Goal: Navigation & Orientation: Understand site structure

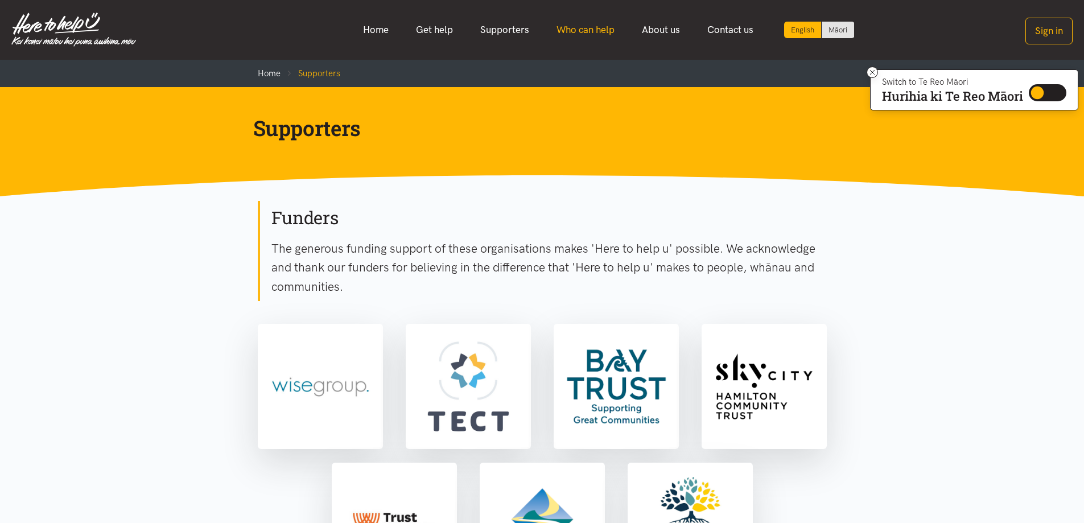
click at [585, 24] on link "Who can help" at bounding box center [585, 30] width 85 height 24
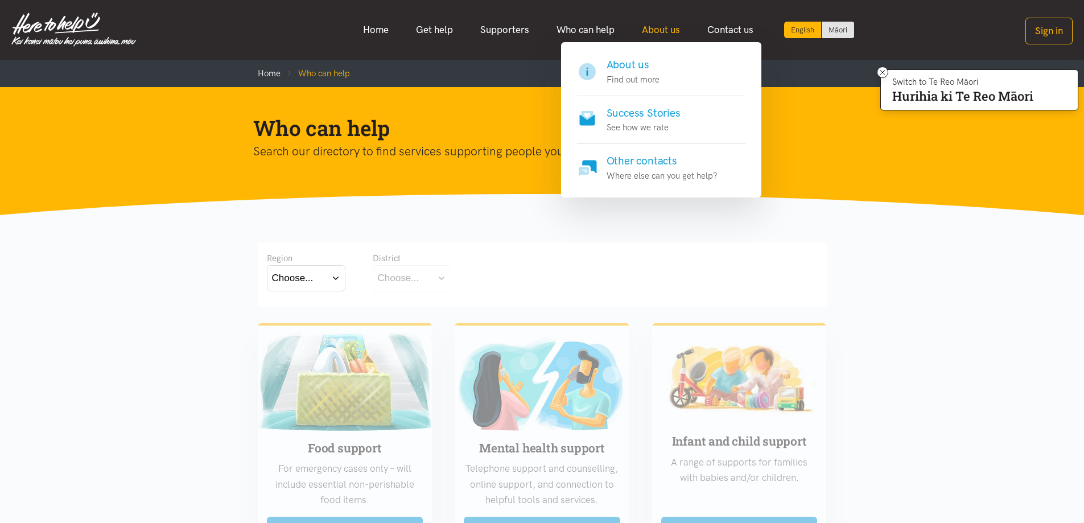
click at [671, 26] on link "About us" at bounding box center [660, 30] width 65 height 24
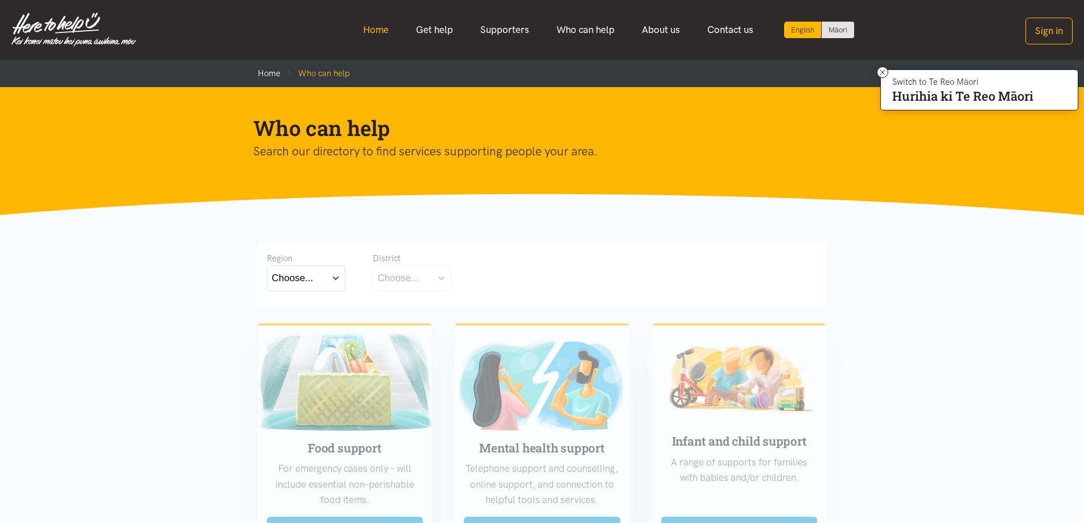
click at [370, 27] on link "Home" at bounding box center [375, 30] width 53 height 24
